Goal: Task Accomplishment & Management: Manage account settings

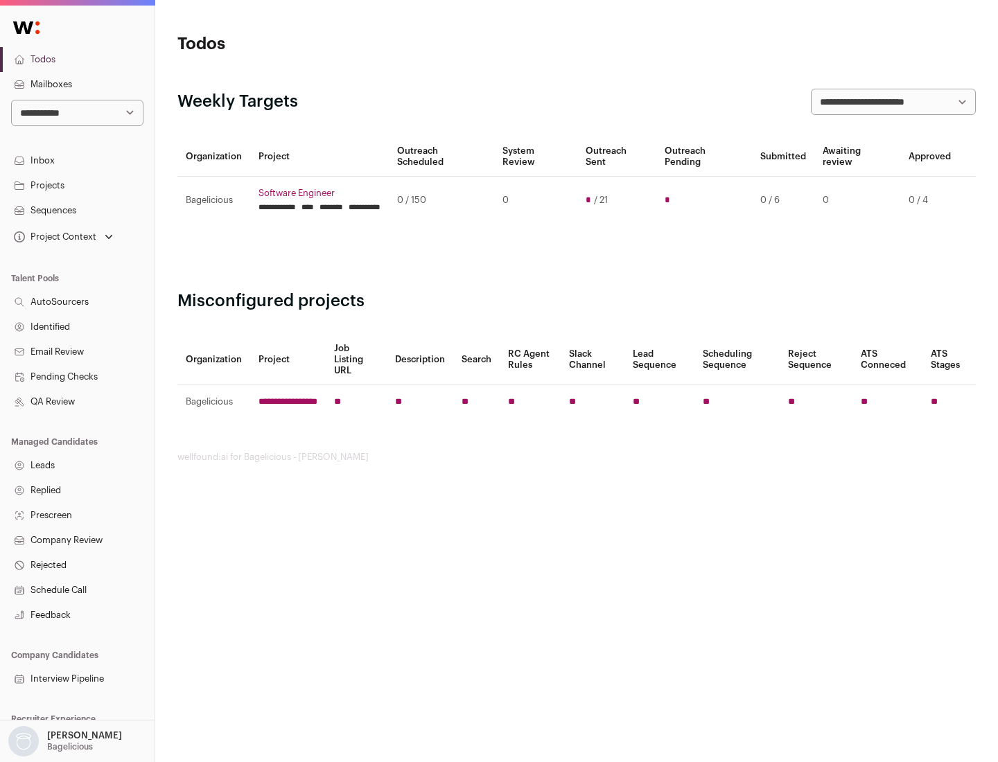
click at [77, 185] on link "Projects" at bounding box center [77, 185] width 154 height 25
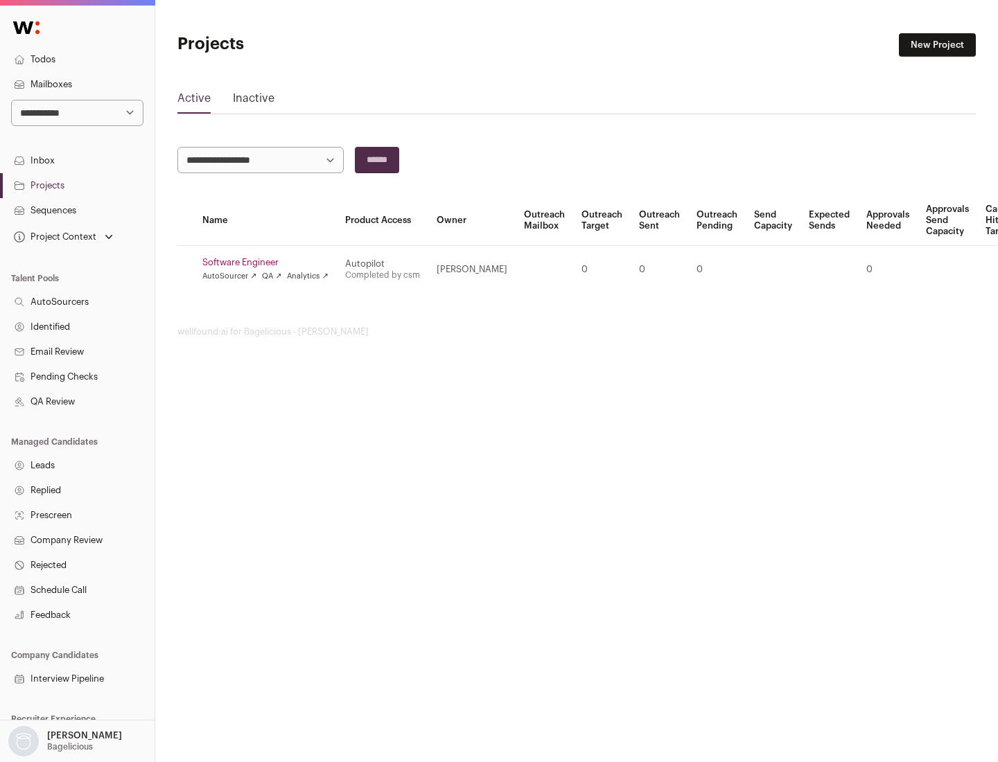
click at [269, 263] on link "Software Engineer" at bounding box center [265, 262] width 126 height 11
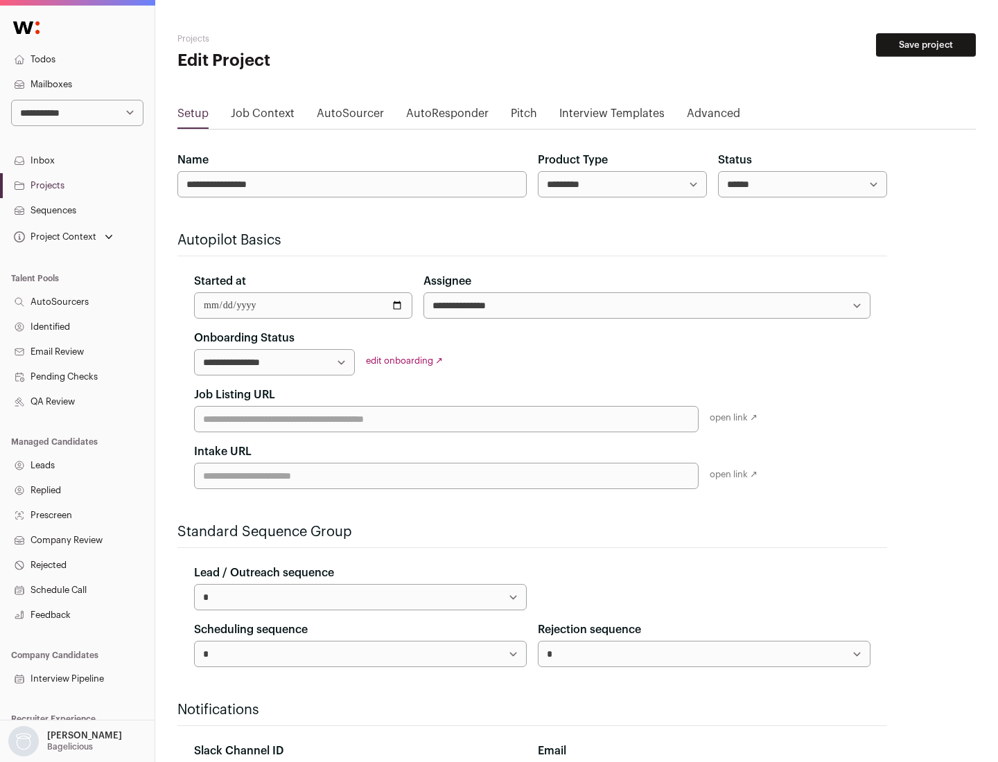
click at [926, 45] on button "Save project" at bounding box center [926, 45] width 100 height 24
